Goal: Information Seeking & Learning: Learn about a topic

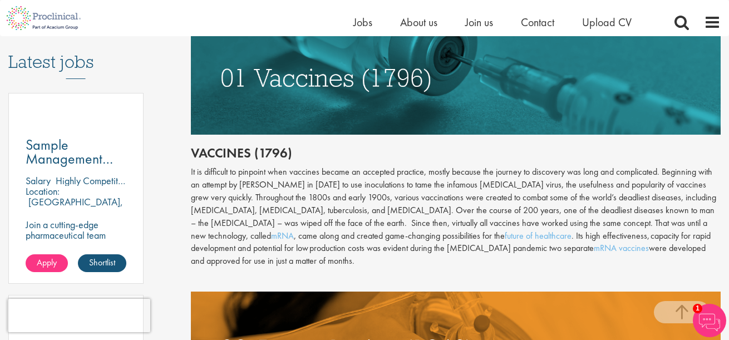
scroll to position [611, 0]
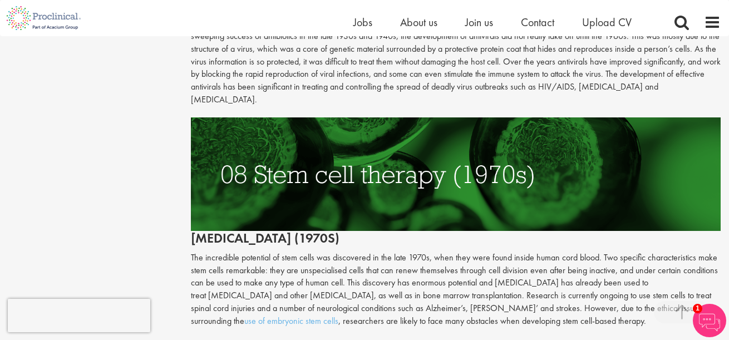
scroll to position [2282, 0]
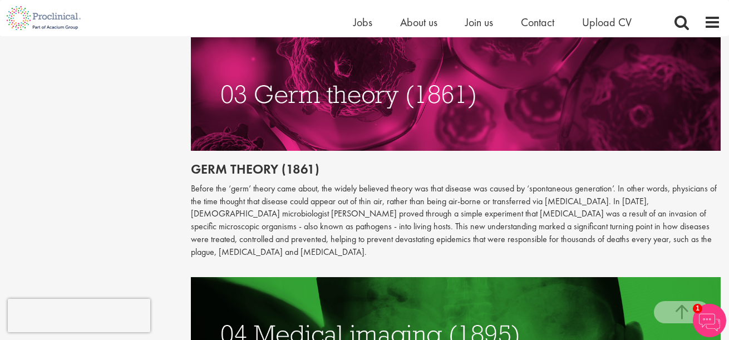
scroll to position [1392, 0]
